Goal: Task Accomplishment & Management: Manage account settings

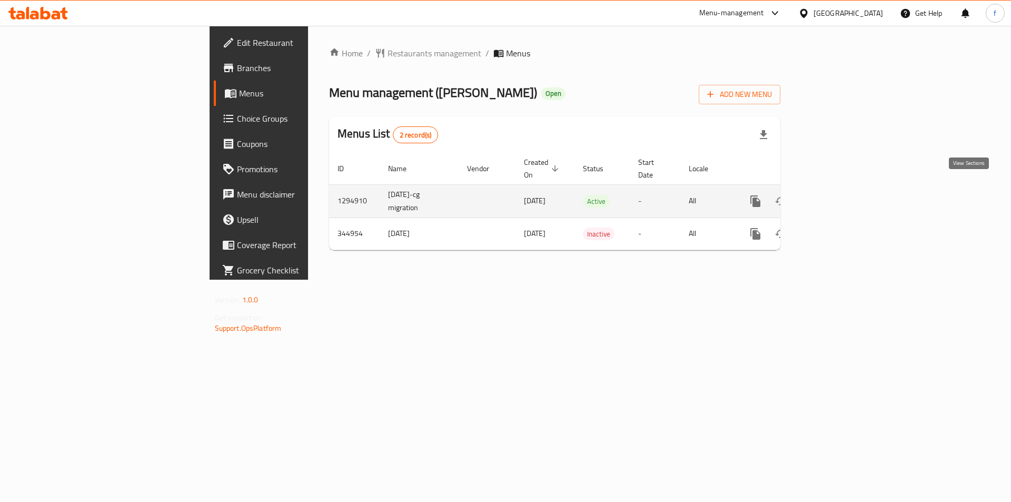
click at [844, 191] on link "enhanced table" at bounding box center [831, 201] width 25 height 25
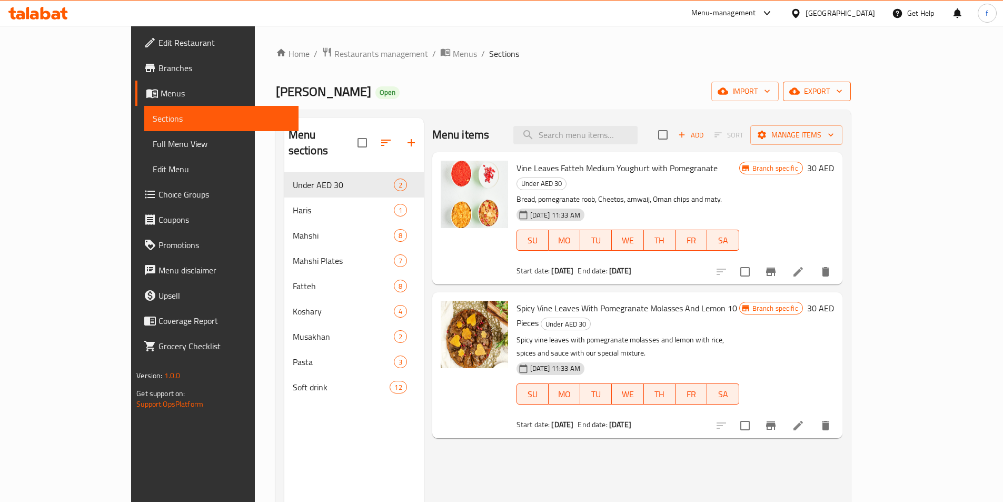
click at [843, 97] on span "export" at bounding box center [817, 91] width 51 height 13
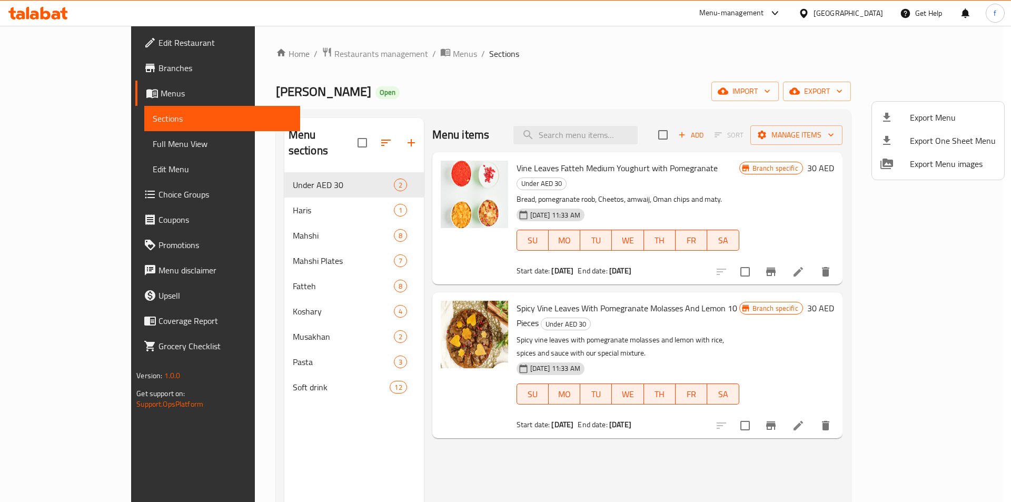
click at [733, 82] on div at bounding box center [505, 251] width 1011 height 502
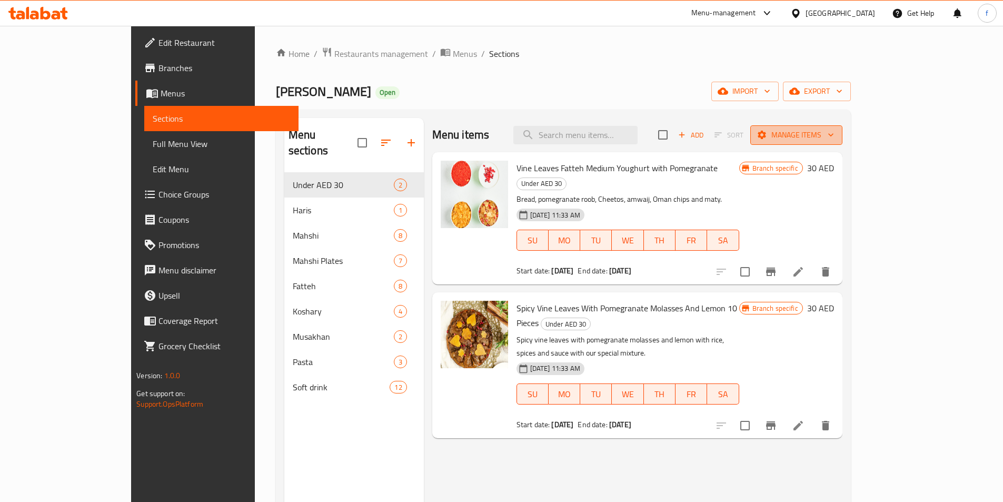
click at [834, 132] on span "Manage items" at bounding box center [796, 135] width 75 height 13
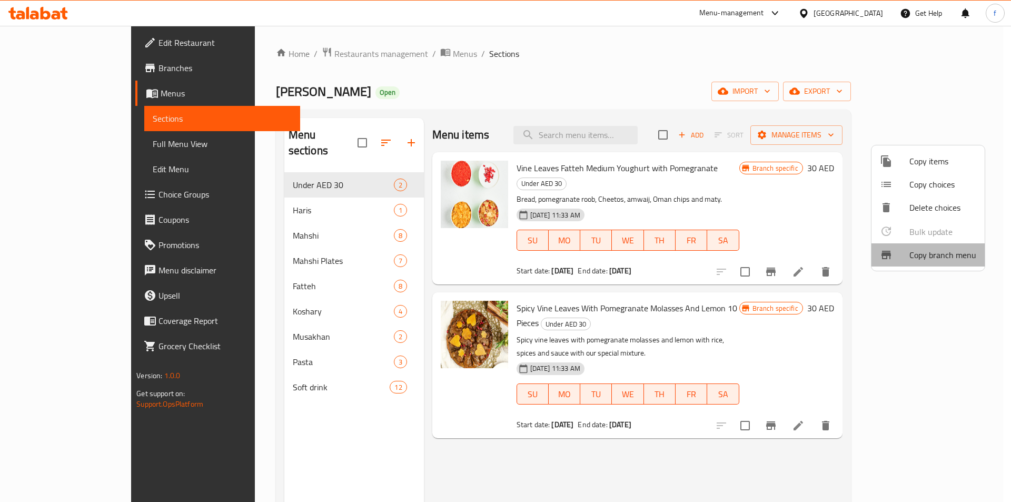
click at [941, 258] on span "Copy branch menu" at bounding box center [943, 255] width 67 height 13
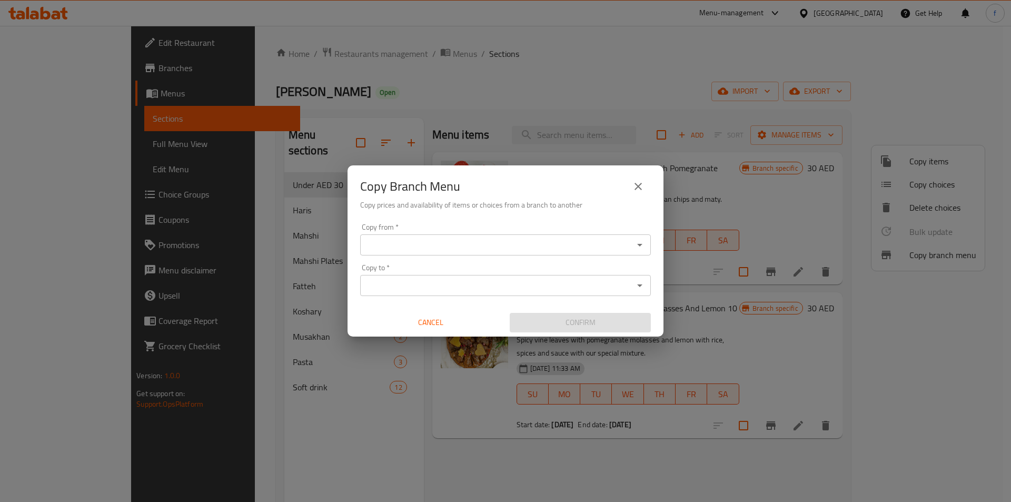
click at [403, 250] on input "Copy from   *" at bounding box center [496, 245] width 267 height 15
click at [496, 243] on input "Copy from   *" at bounding box center [496, 245] width 267 height 15
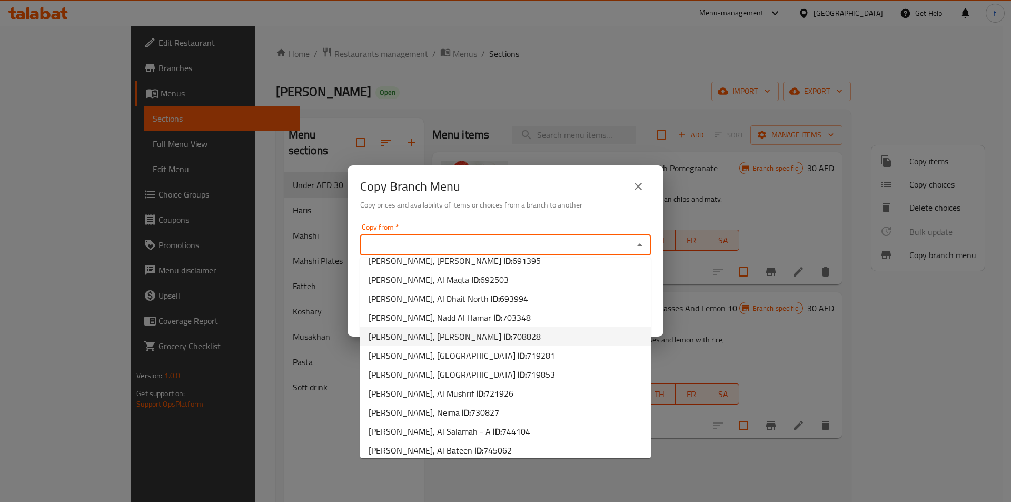
scroll to position [120, 0]
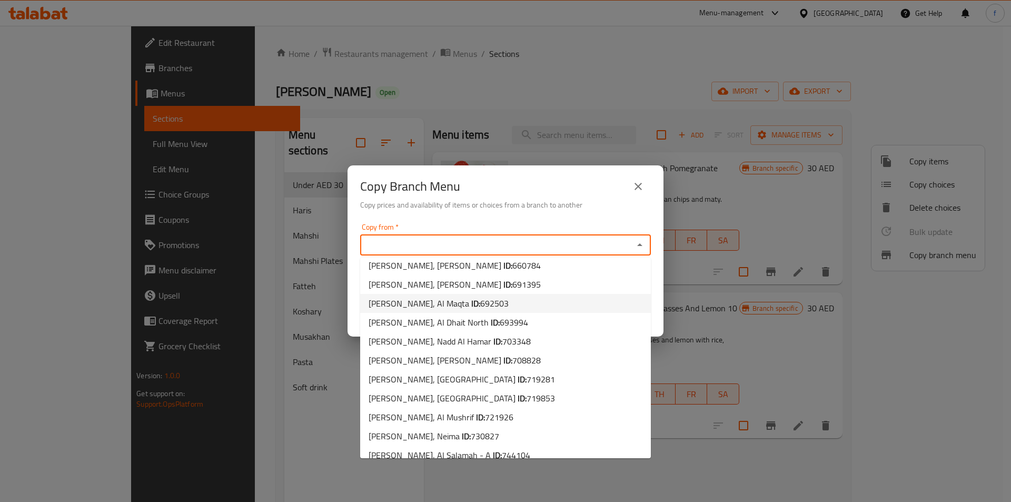
click at [402, 298] on span "Yabala Mahashy, Al Maqta ID: 692503" at bounding box center [439, 303] width 140 height 13
type input "Yabala Mahashy, Al Maqta"
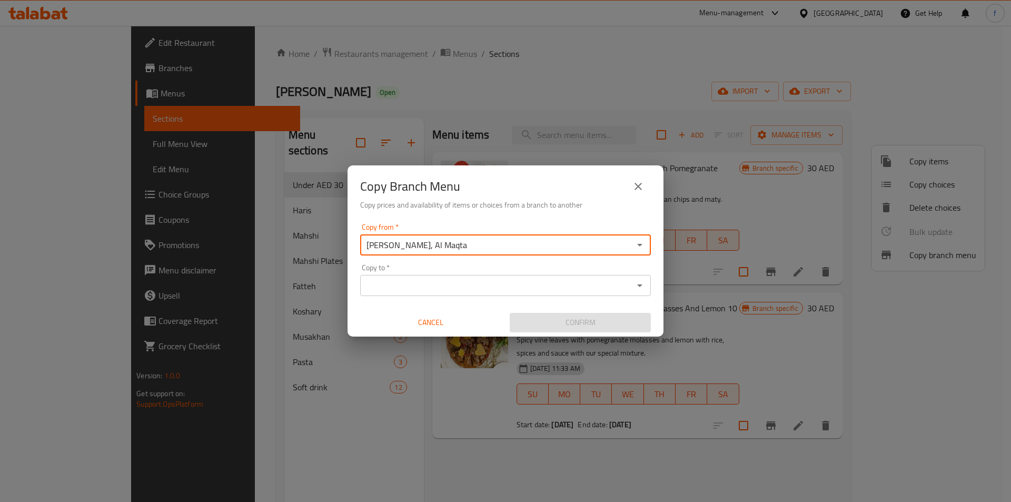
click at [408, 283] on input "Copy to   *" at bounding box center [496, 285] width 267 height 15
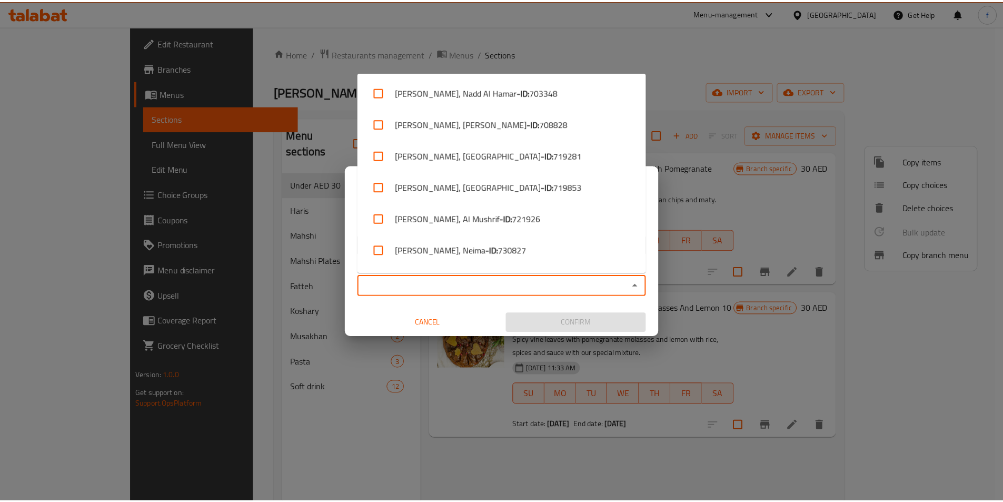
scroll to position [503, 0]
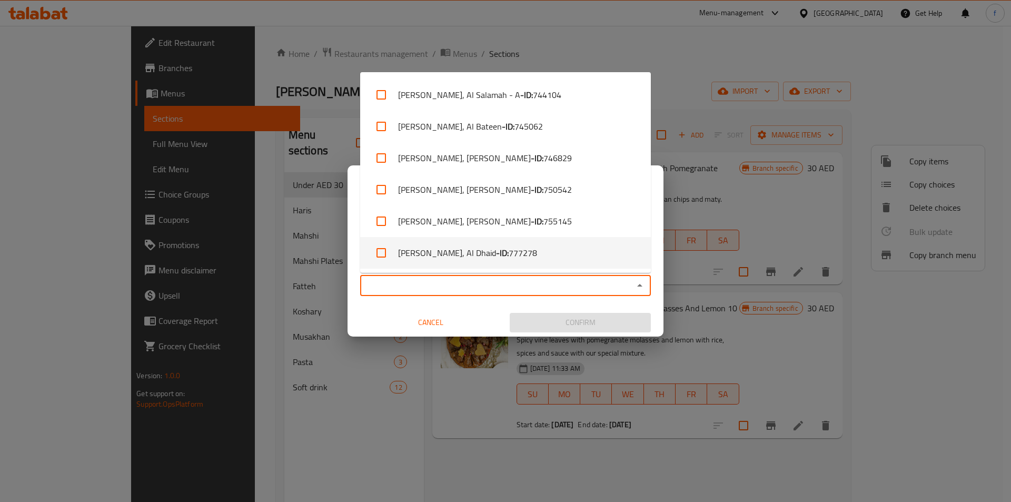
click at [511, 252] on span "777278" at bounding box center [523, 252] width 28 height 13
checkbox input "true"
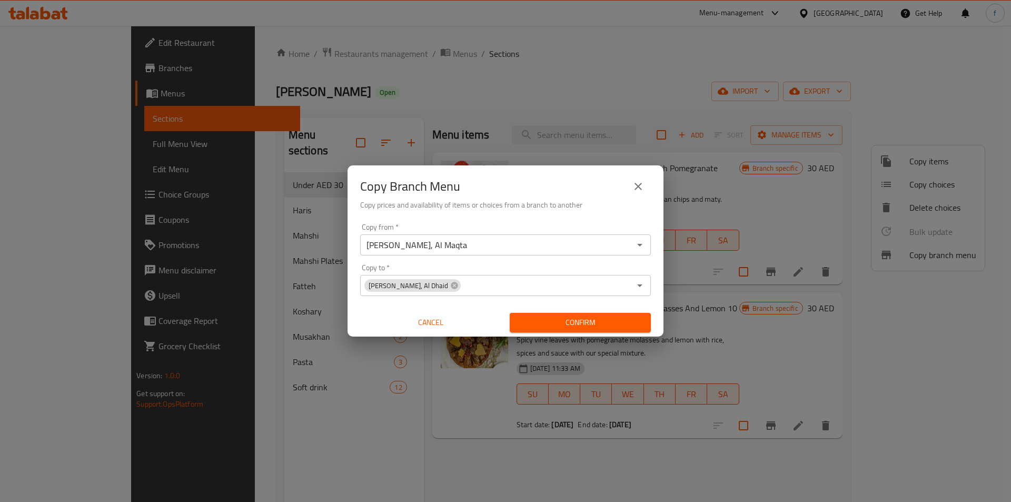
click at [546, 323] on span "Confirm" at bounding box center [580, 322] width 124 height 13
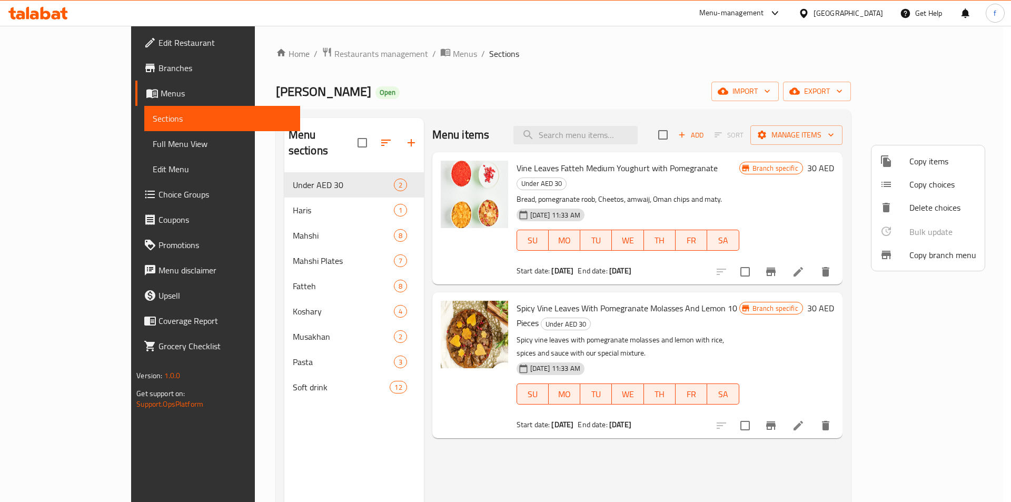
click at [71, 144] on div at bounding box center [505, 251] width 1011 height 502
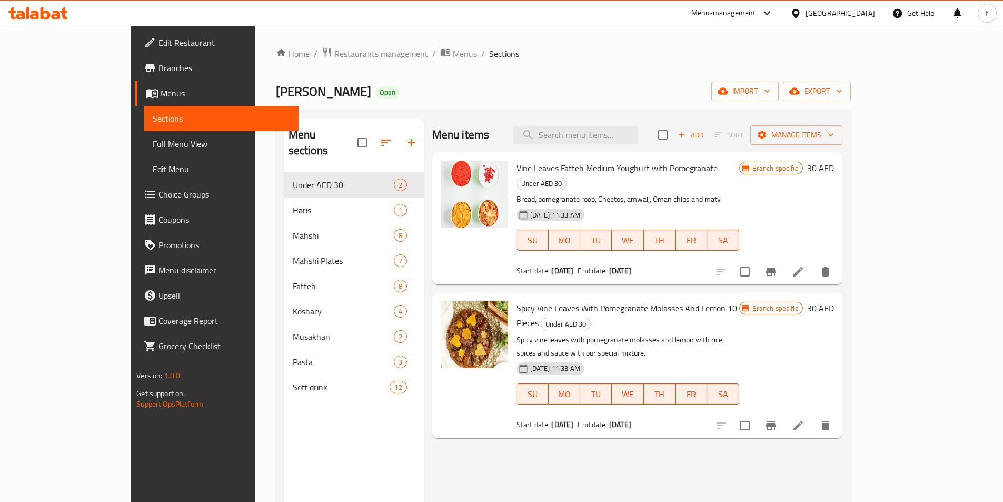
click at [153, 140] on span "Full Menu View" at bounding box center [221, 143] width 137 height 13
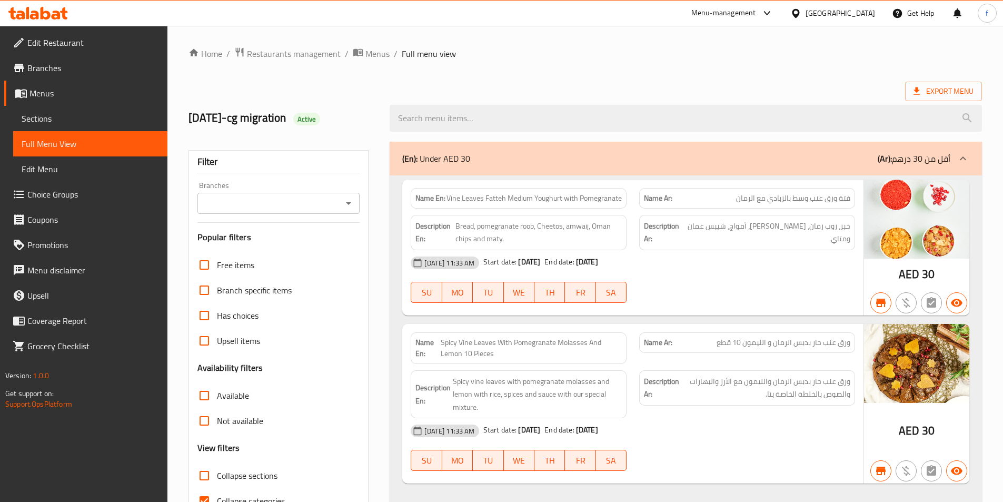
click at [427, 195] on strong "Name En:" at bounding box center [431, 198] width 30 height 11
copy strong "Name En:"
click at [439, 223] on strong "Description En:" at bounding box center [435, 233] width 38 height 26
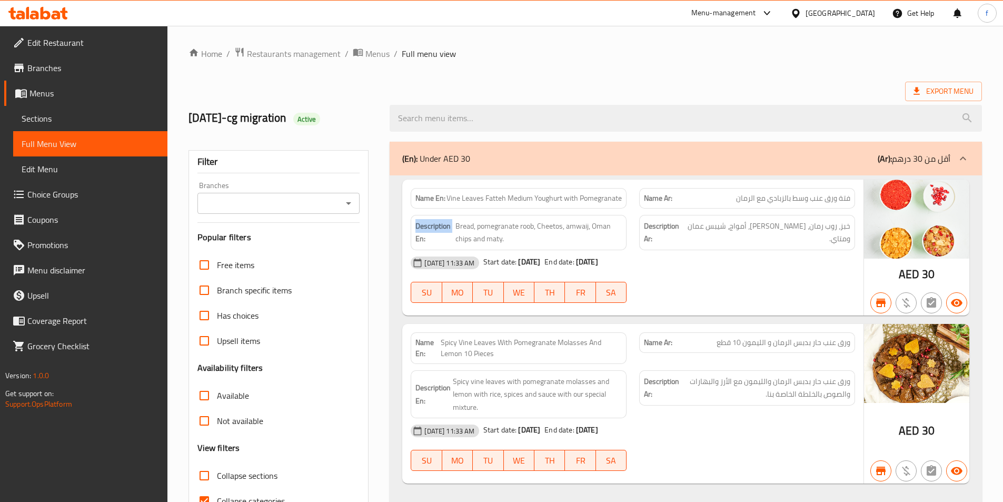
click at [439, 223] on strong "Description En:" at bounding box center [435, 233] width 38 height 26
copy strong "Description En:"
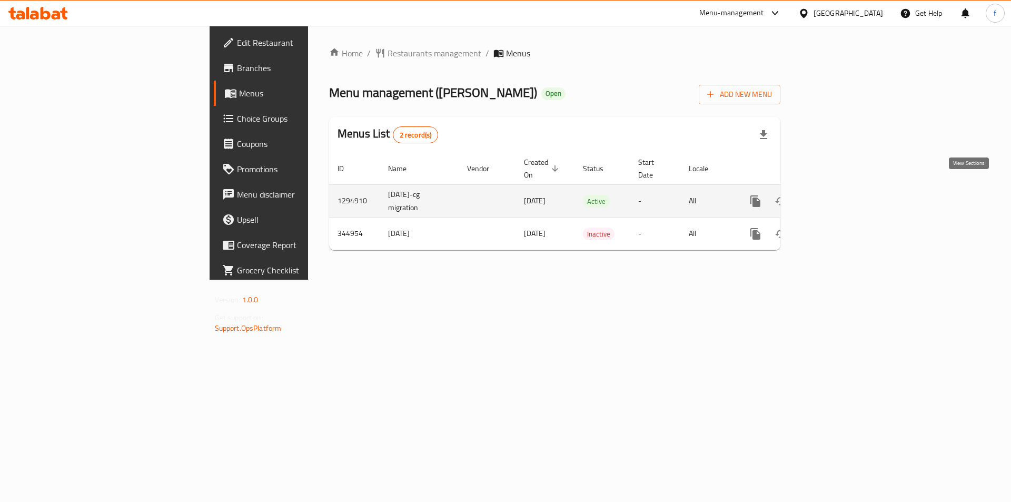
click at [838, 195] on icon "enhanced table" at bounding box center [831, 201] width 13 height 13
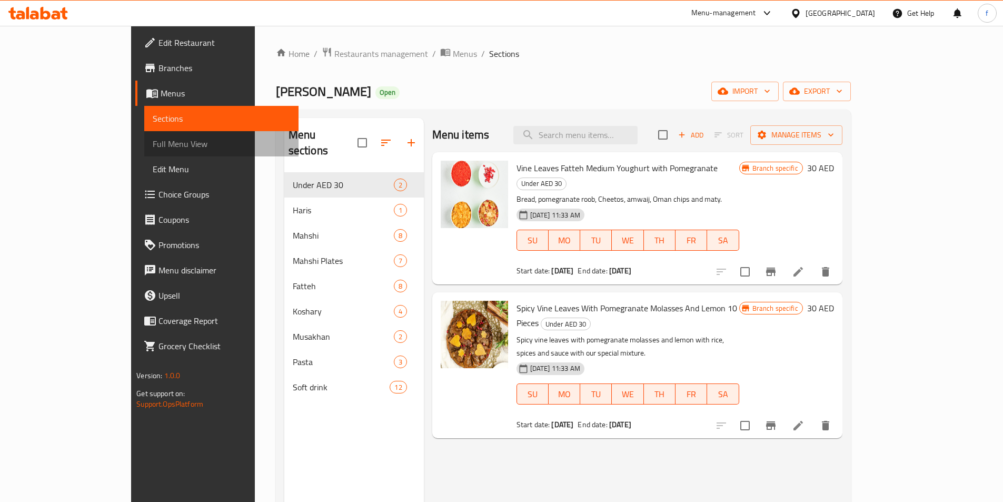
click at [144, 153] on link "Full Menu View" at bounding box center [221, 143] width 154 height 25
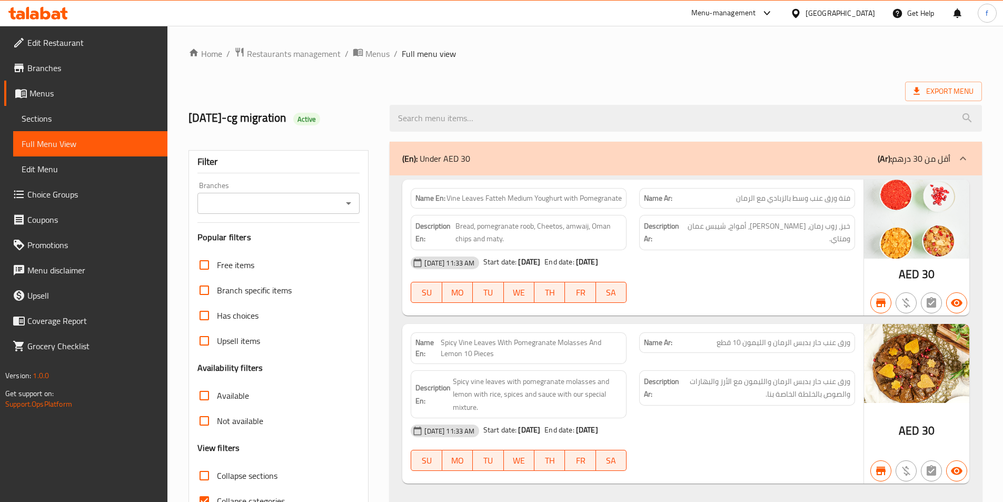
click at [614, 100] on div at bounding box center [685, 118] width 605 height 40
click at [47, 40] on span "Edit Restaurant" at bounding box center [93, 42] width 132 height 13
